Goal: Contribute content

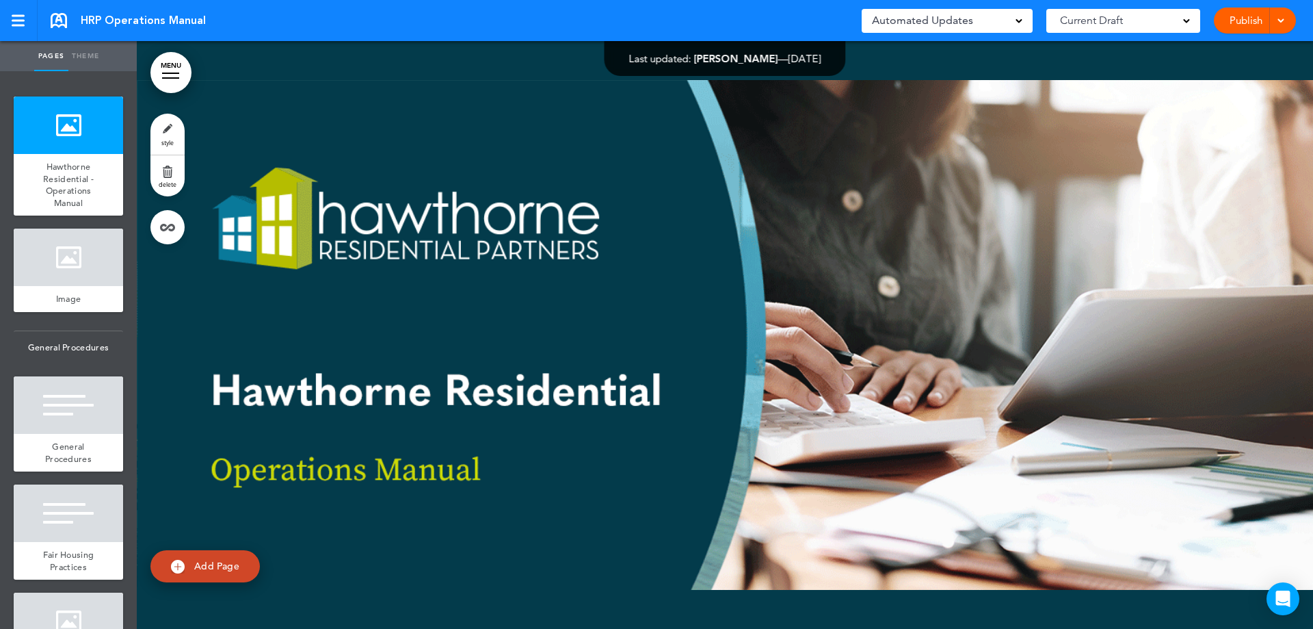
click at [585, 328] on div at bounding box center [725, 335] width 1177 height 588
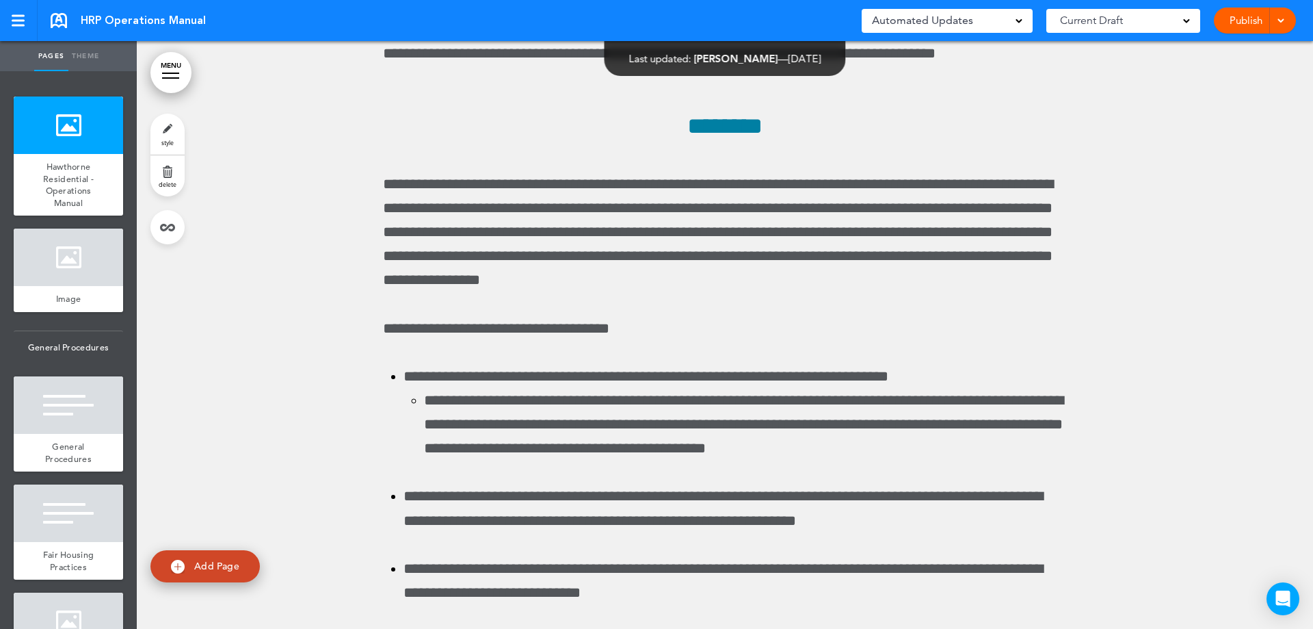
scroll to position [147691, 0]
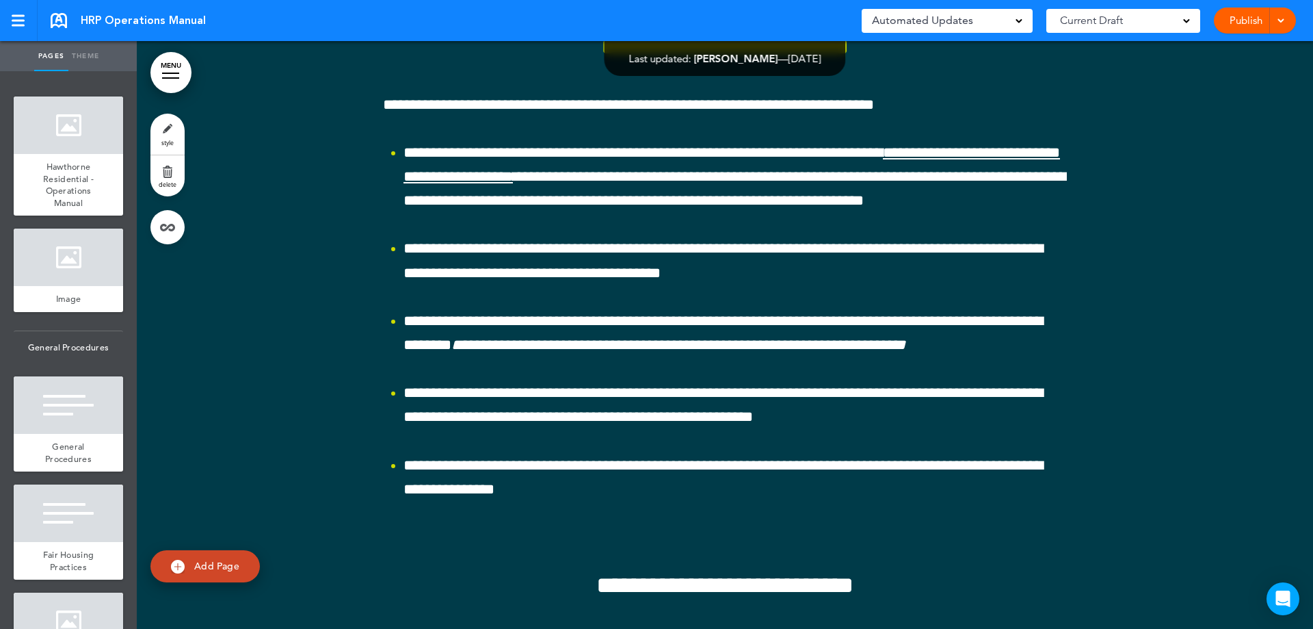
scroll to position [148029, 0]
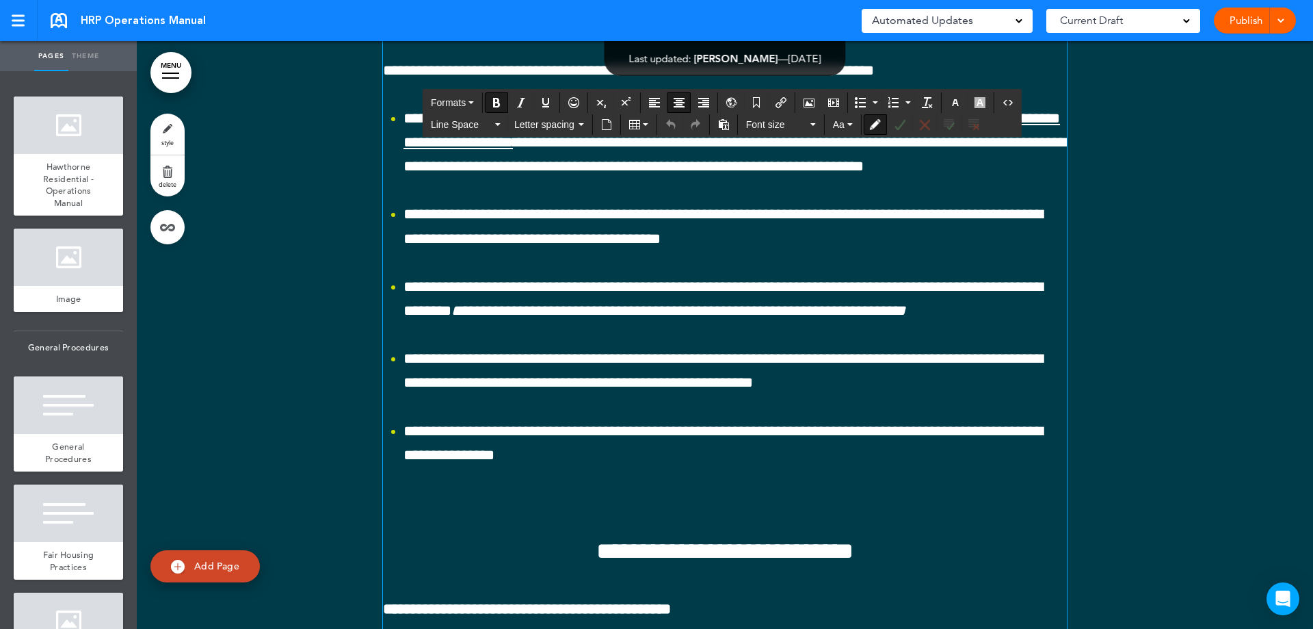
drag, startPoint x: 675, startPoint y: 337, endPoint x: 488, endPoint y: 335, distance: 186.8
drag, startPoint x: 699, startPoint y: 332, endPoint x: 489, endPoint y: 335, distance: 210.0
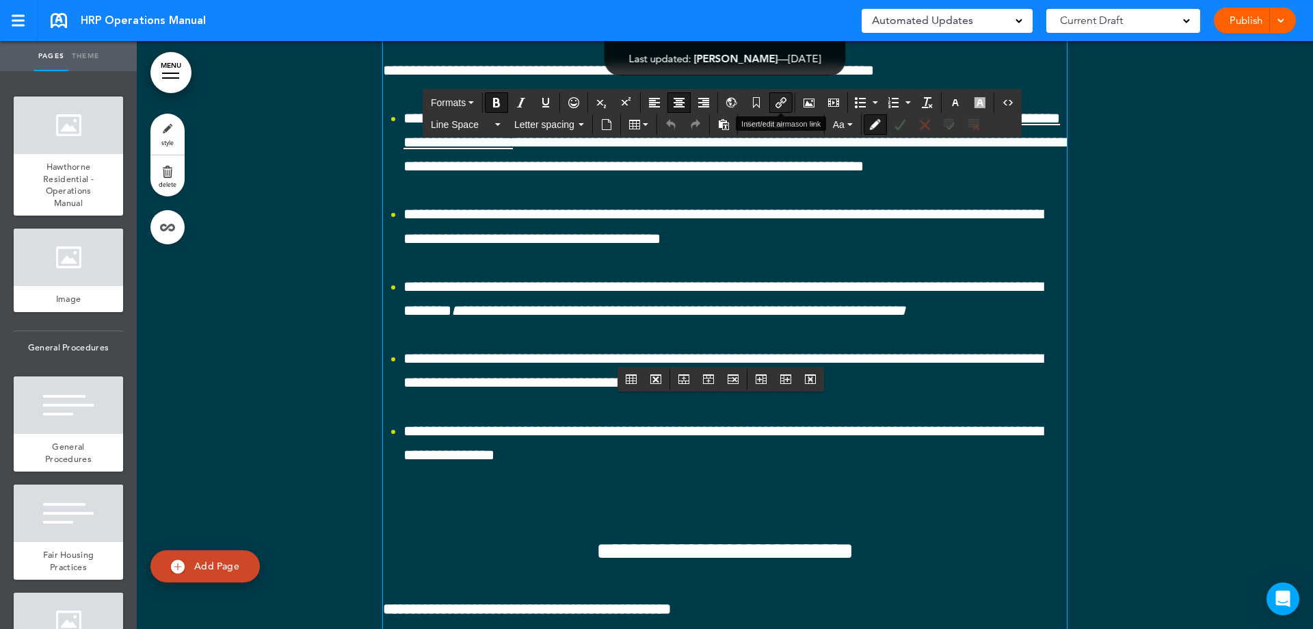
click at [781, 101] on icon "Insert/edit airmason link" at bounding box center [781, 102] width 11 height 11
type input "**********"
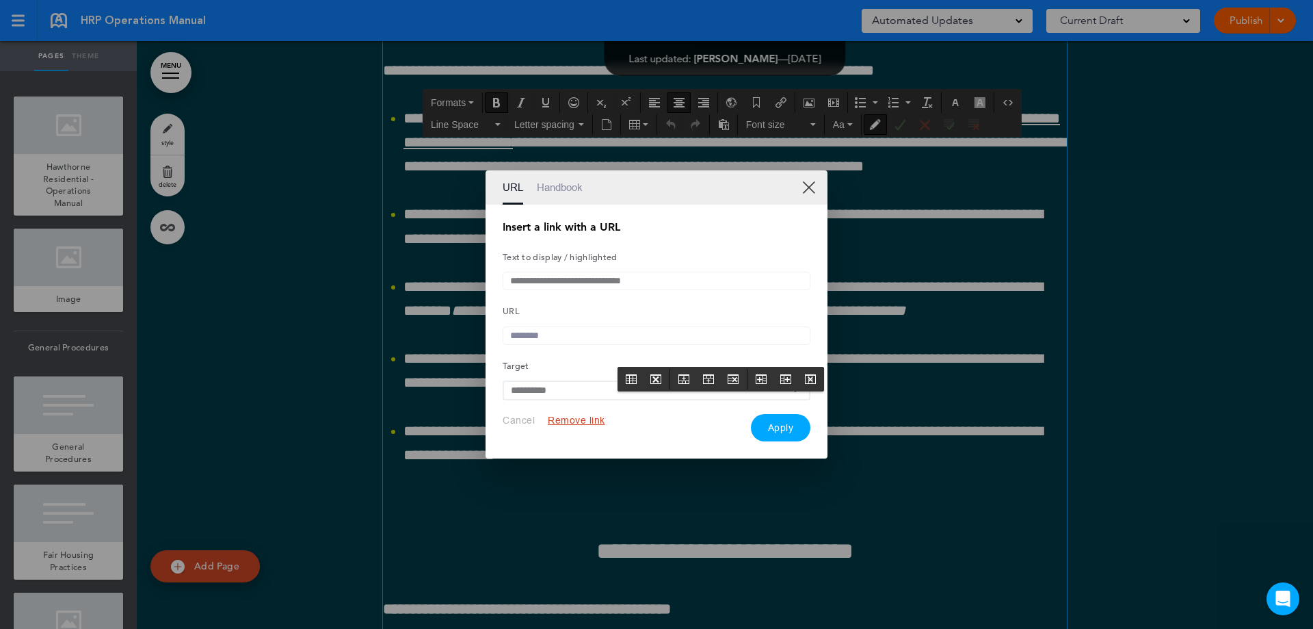
click at [559, 337] on input "text" at bounding box center [657, 335] width 308 height 18
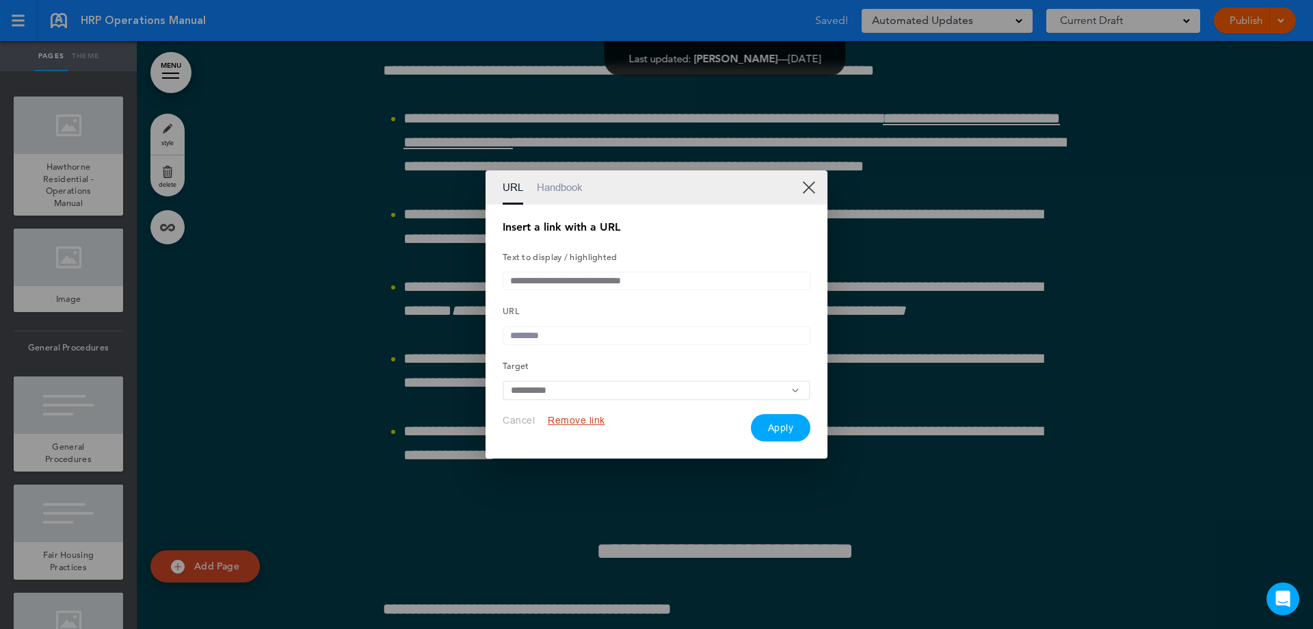
paste input "**********"
type input "**********"
click at [779, 437] on button "Apply" at bounding box center [781, 428] width 60 height 27
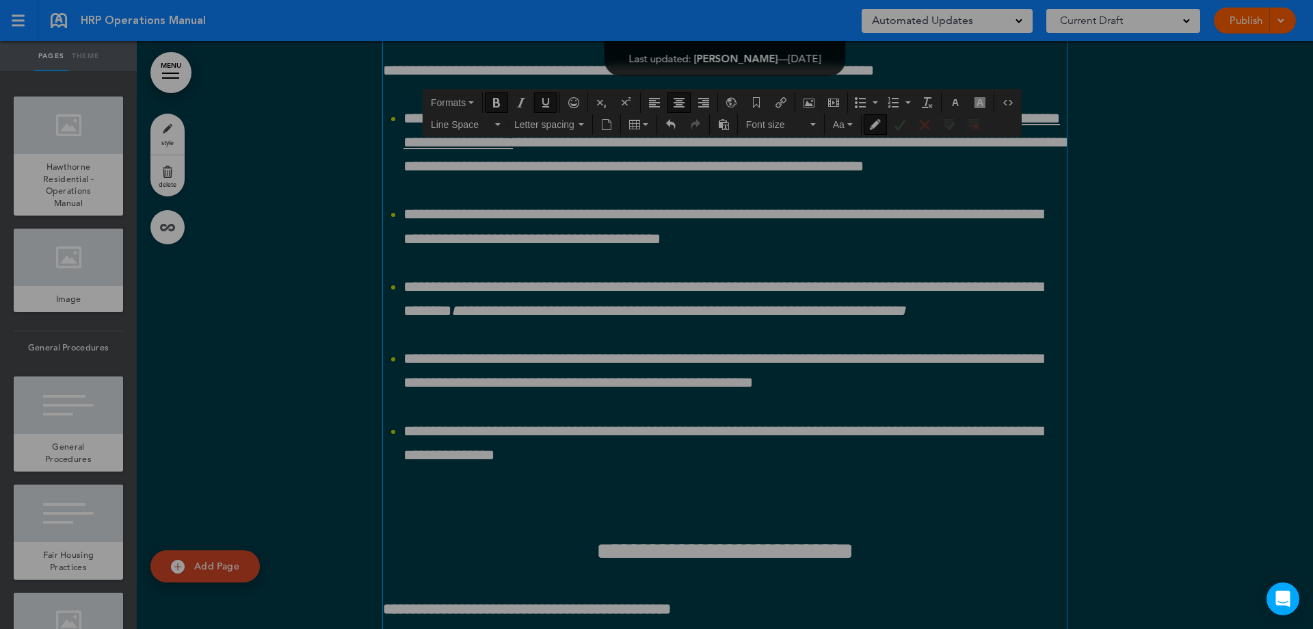
scroll to position [0, 0]
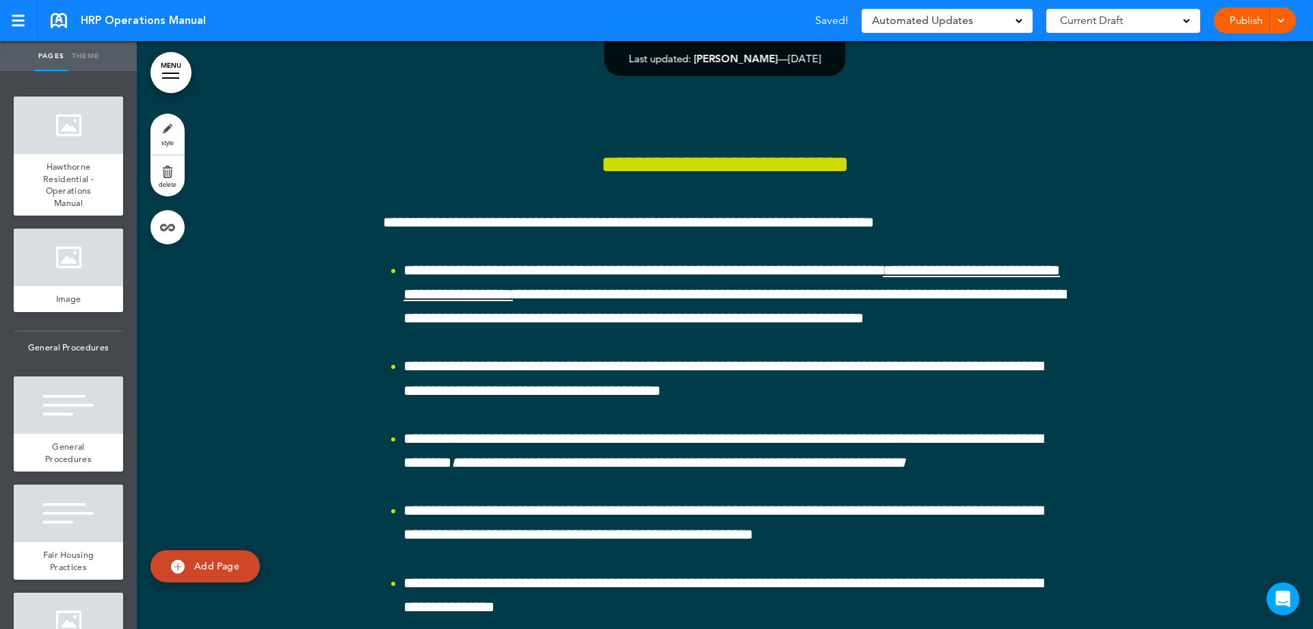
scroll to position [147824, 0]
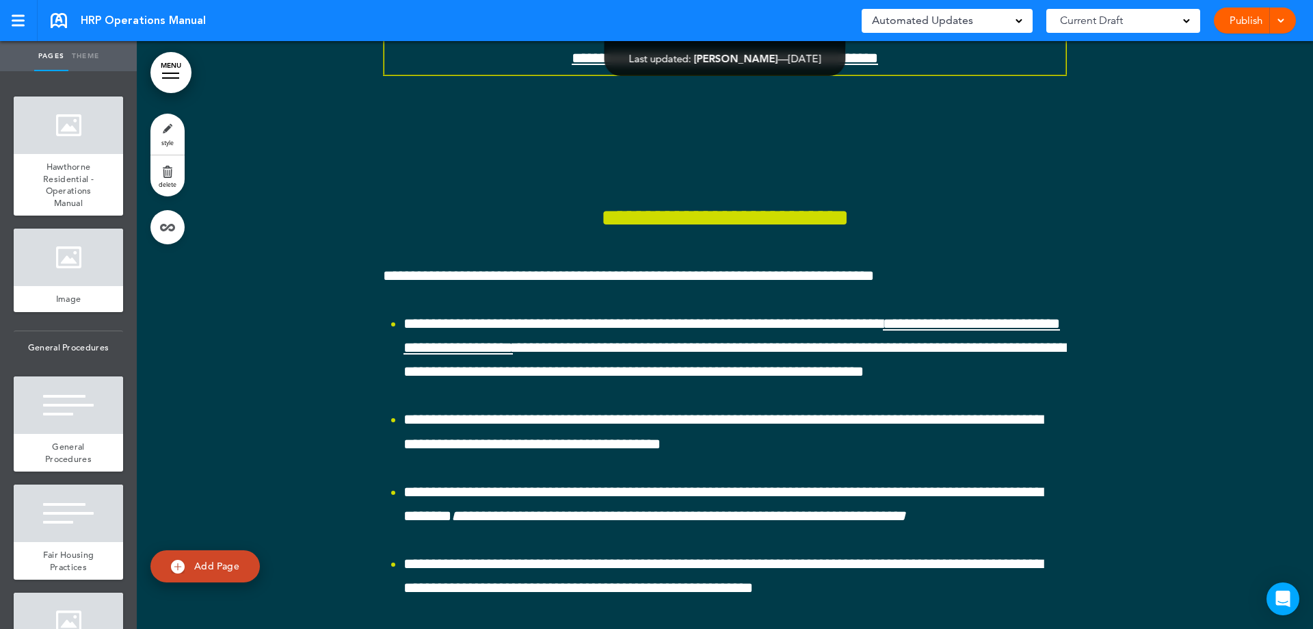
click at [1250, 23] on link "Publish" at bounding box center [1245, 21] width 43 height 26
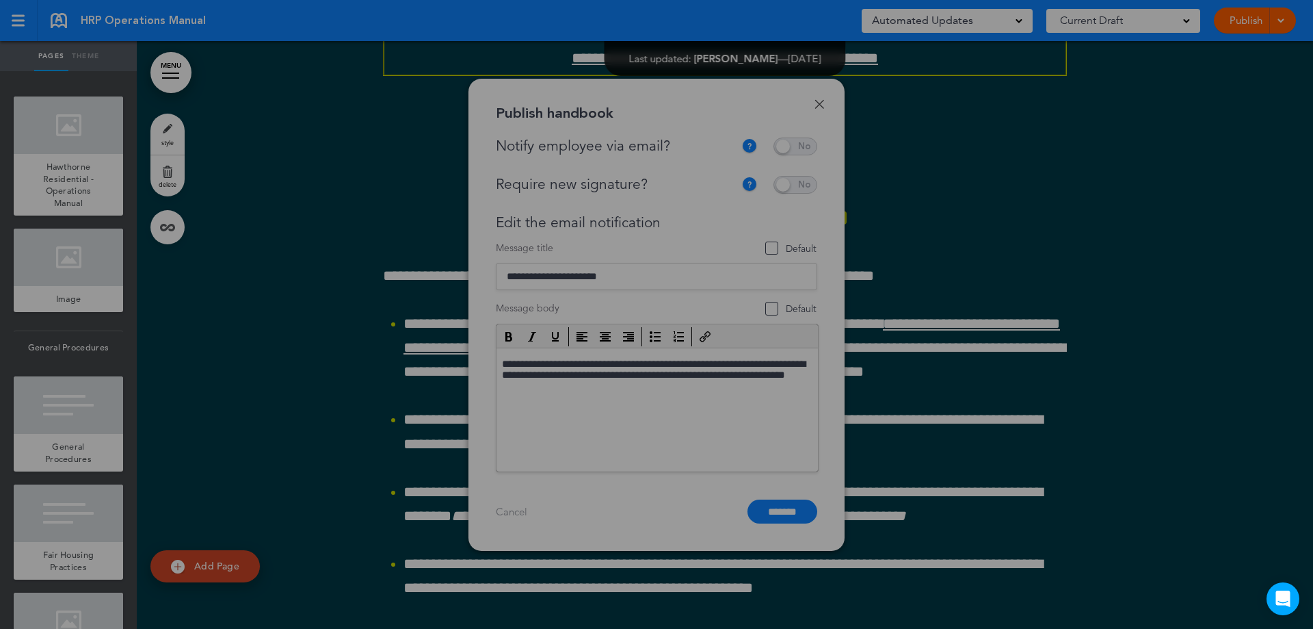
scroll to position [0, 0]
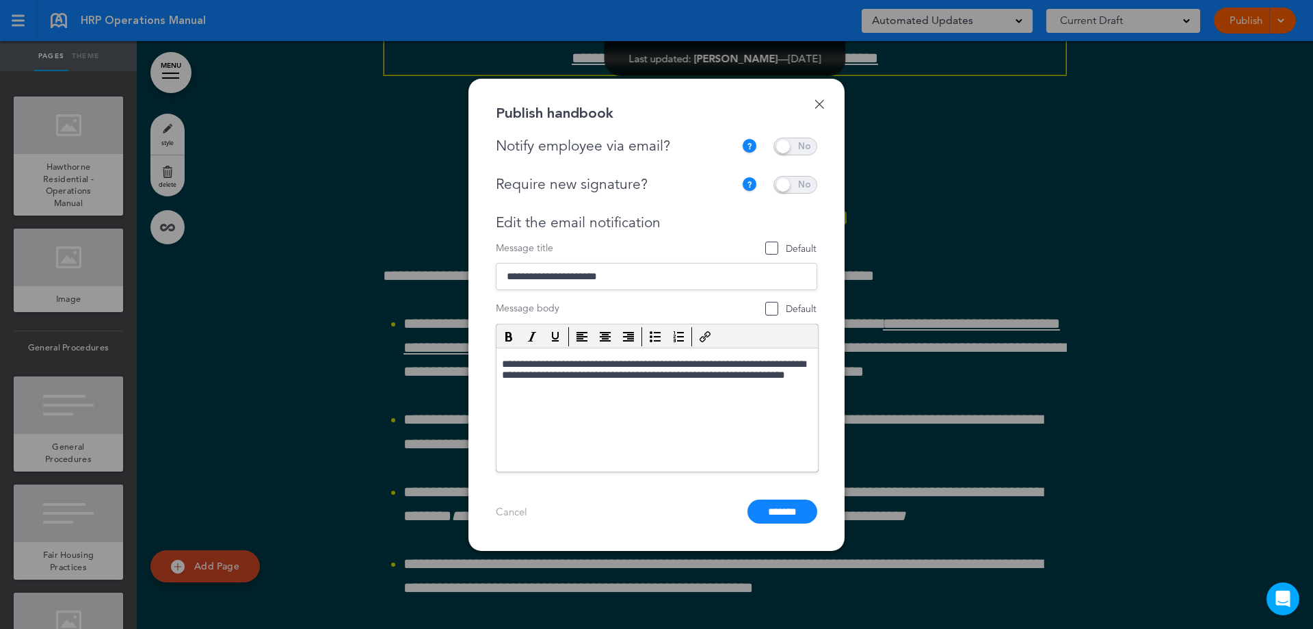
click at [804, 140] on span at bounding box center [796, 146] width 44 height 18
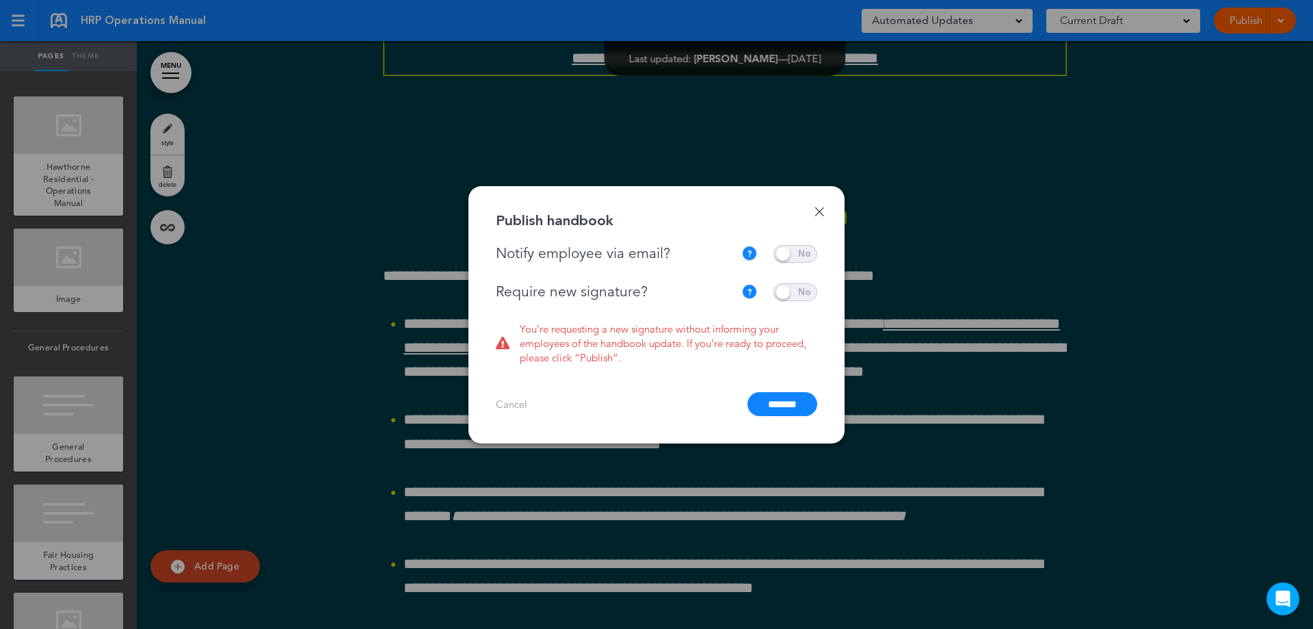
click at [797, 289] on span at bounding box center [796, 292] width 44 height 18
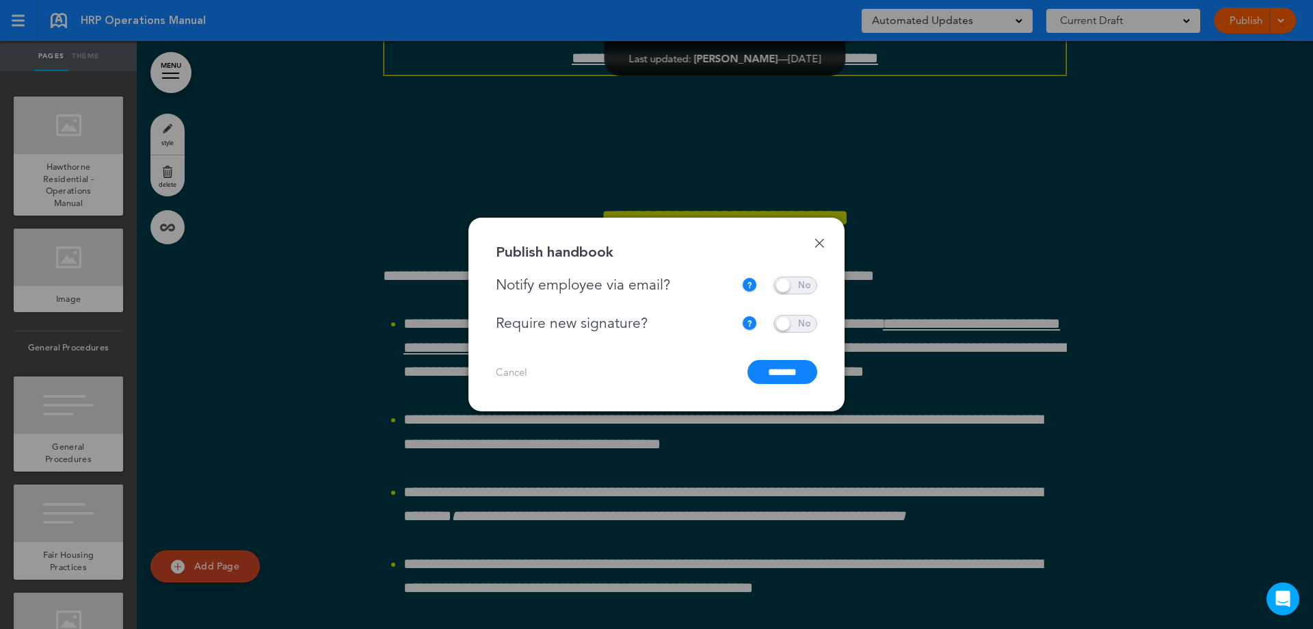
click at [786, 370] on input "*******" at bounding box center [783, 372] width 70 height 24
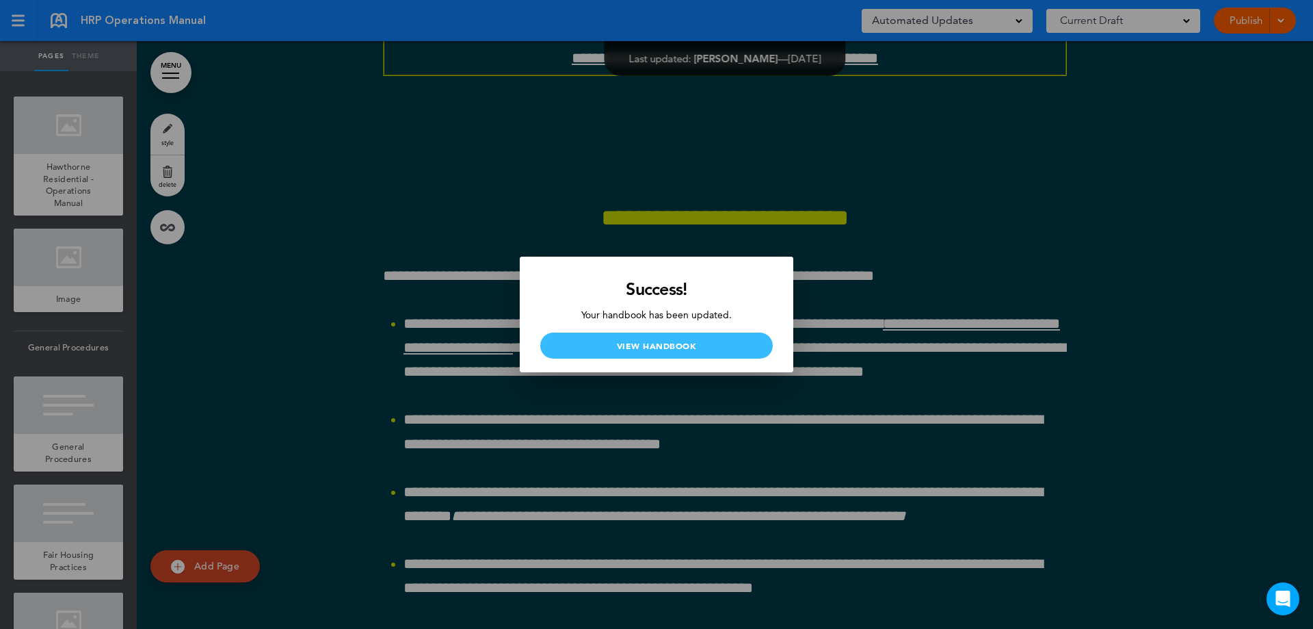
click at [679, 345] on link "View Handbook" at bounding box center [656, 345] width 233 height 26
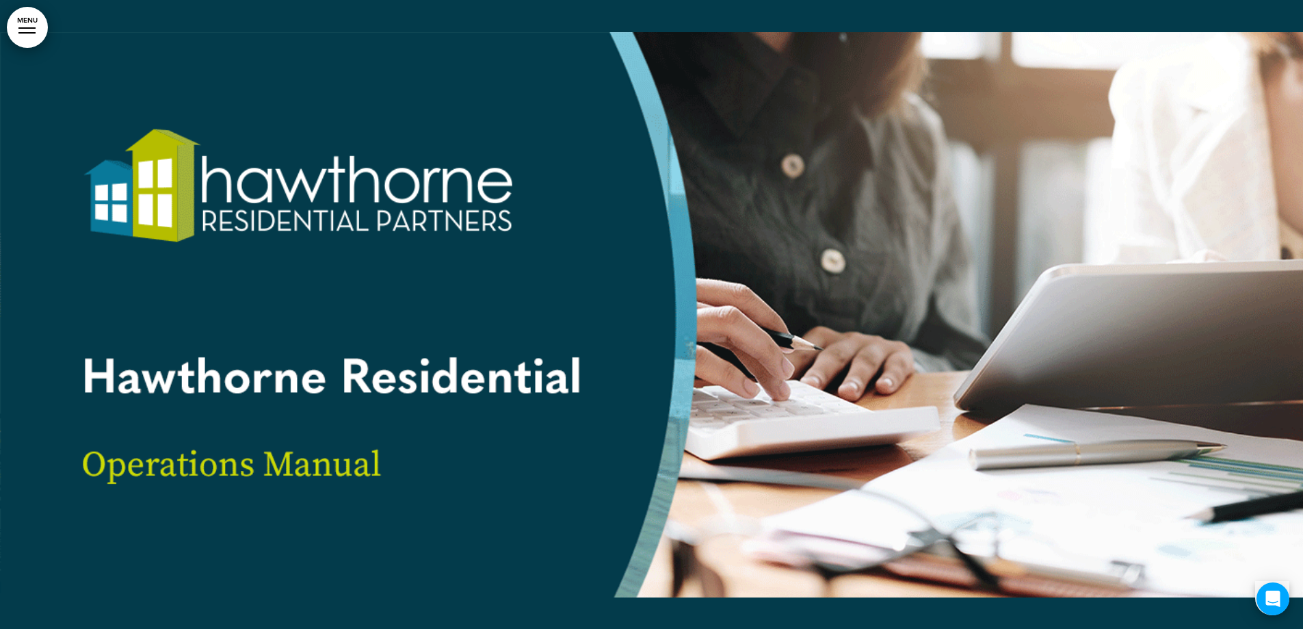
click at [625, 281] on div at bounding box center [651, 314] width 1303 height 629
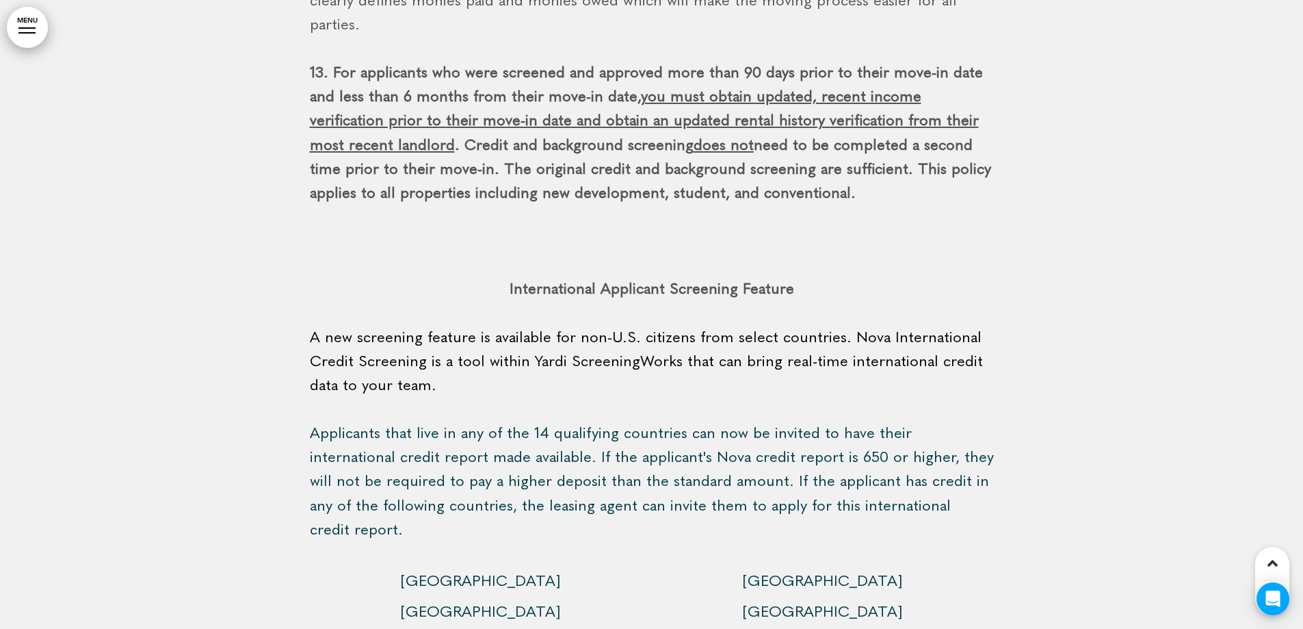
scroll to position [140025, 0]
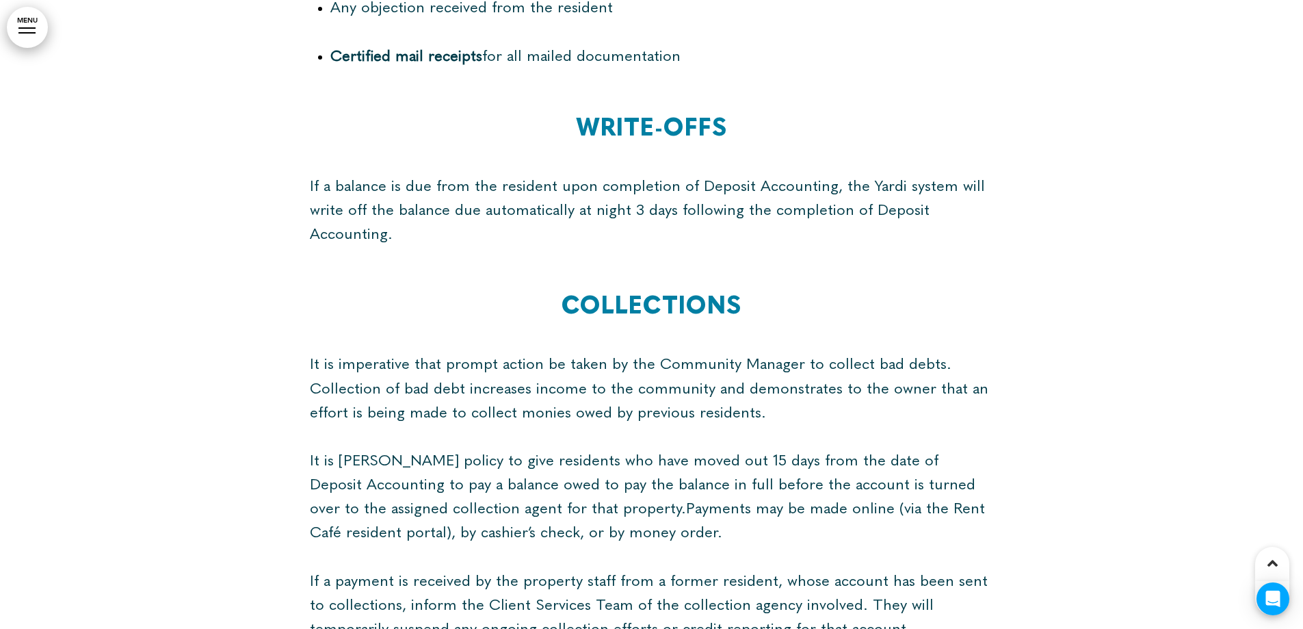
scroll to position [140231, 0]
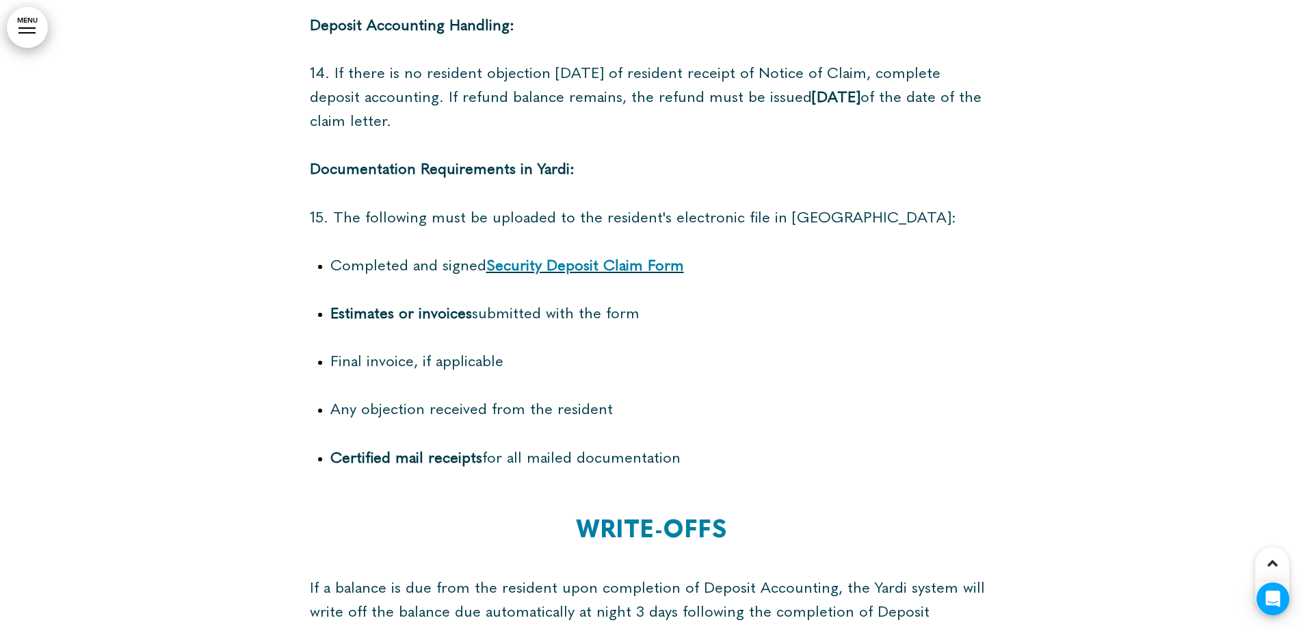
scroll to position [139410, 0]
